Goal: Register for event/course

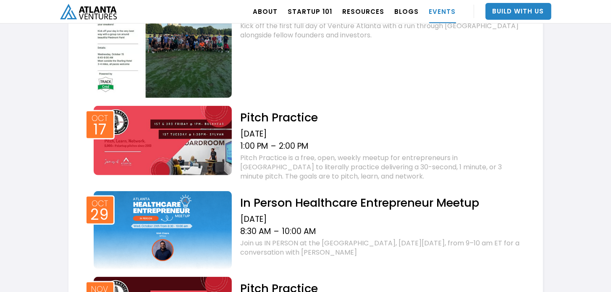
scroll to position [267, 0]
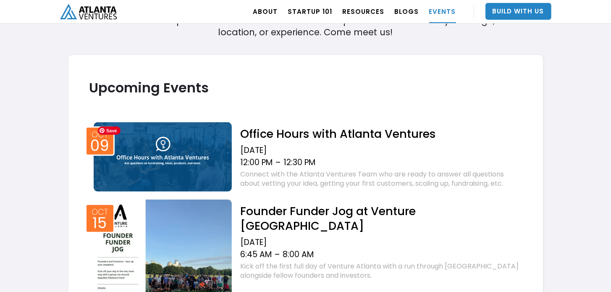
click at [198, 159] on img at bounding box center [163, 156] width 139 height 69
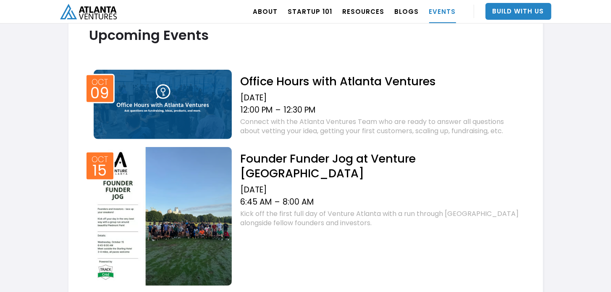
scroll to position [316, 0]
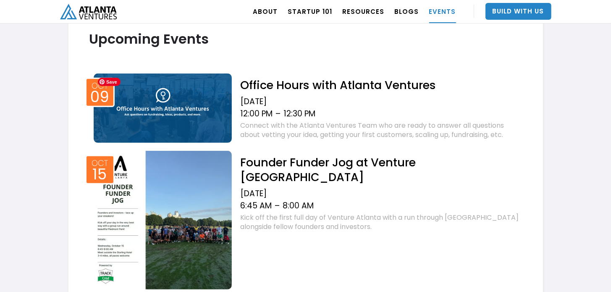
click at [149, 116] on img at bounding box center [163, 107] width 139 height 69
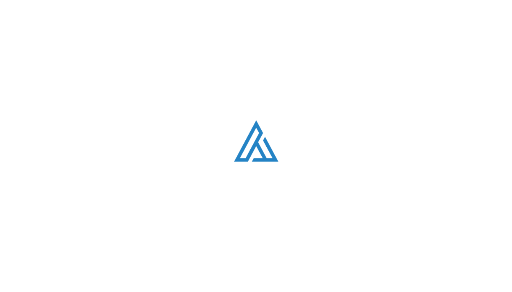
scroll to position [22, 0]
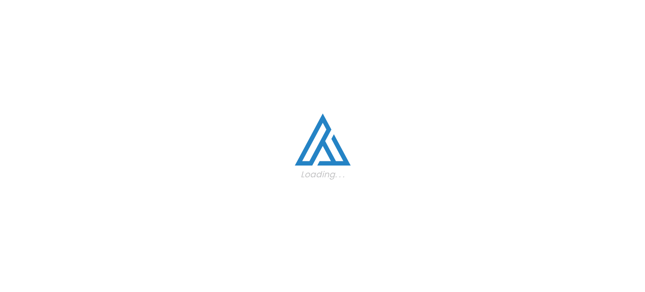
click at [613, 101] on html ". Loading. . . ABOUT OUR STORY TEAM Job Board PORTFOLIO Startup 101 RESOURCES T…" at bounding box center [322, 124] width 645 height 292
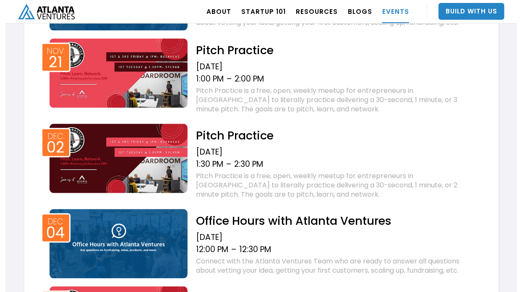
scroll to position [763, 0]
